Goal: Task Accomplishment & Management: Complete application form

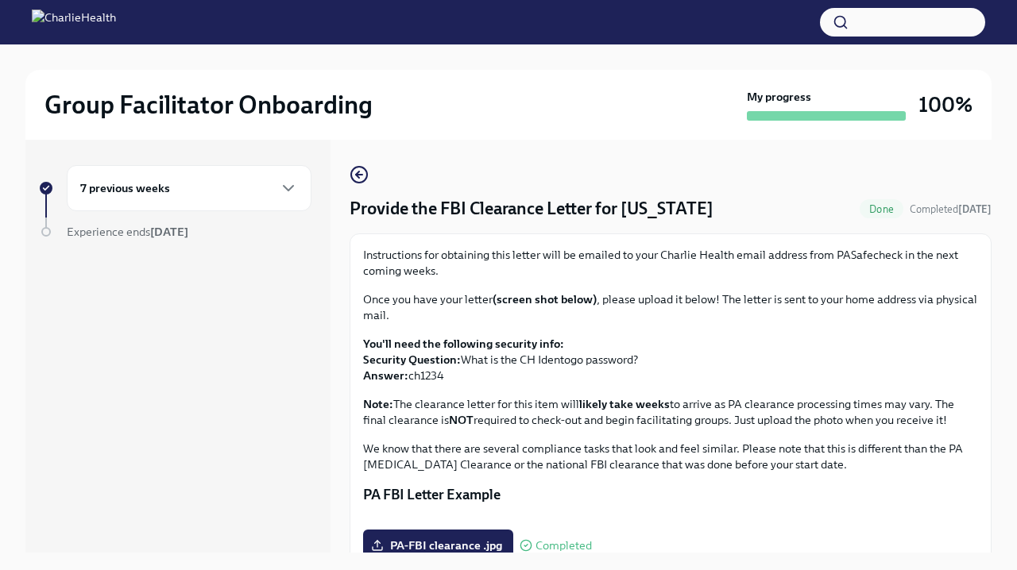
click at [247, 182] on div "7 previous weeks" at bounding box center [189, 188] width 218 height 19
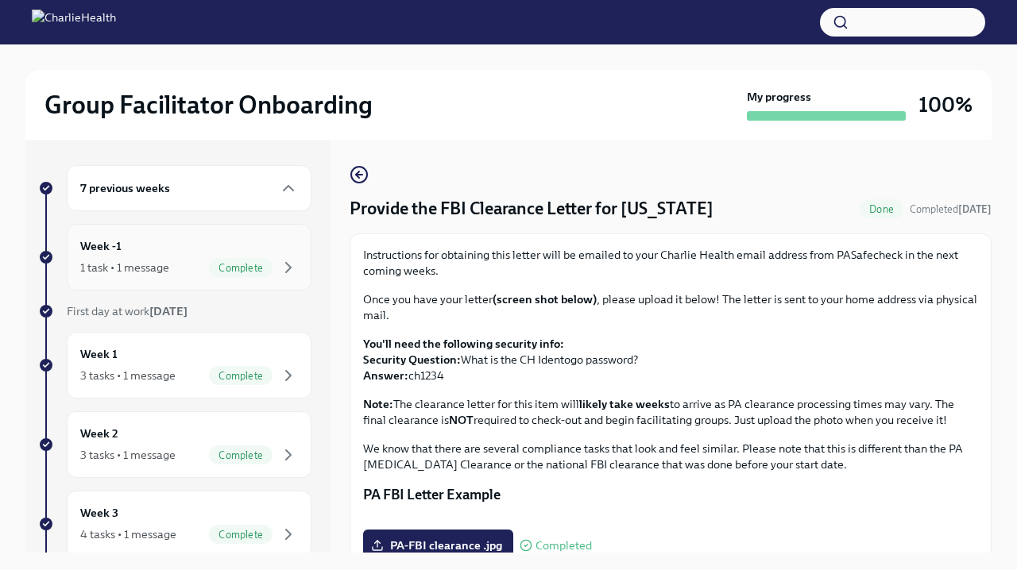
click at [138, 272] on div "1 task • 1 message" at bounding box center [124, 268] width 89 height 16
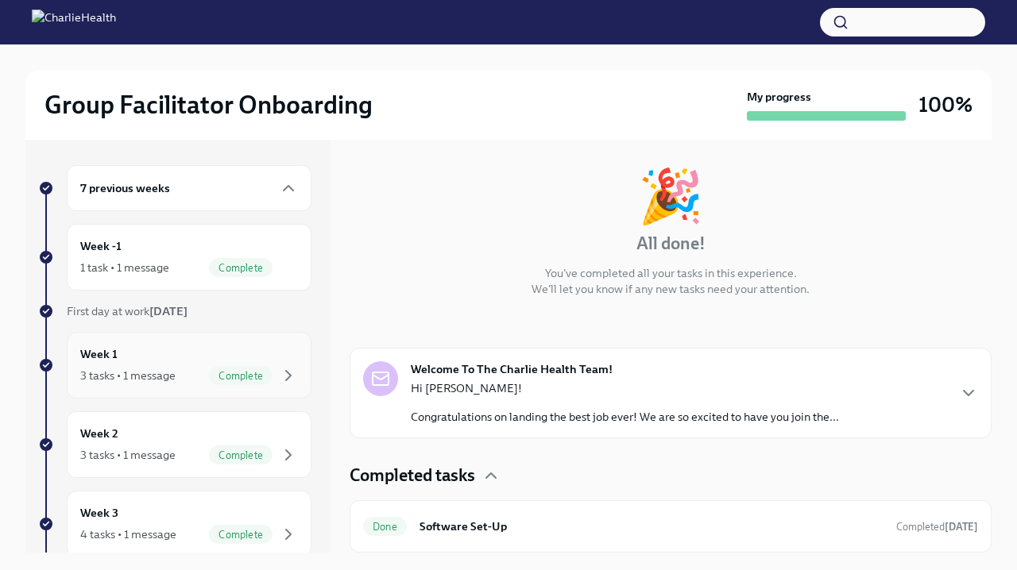
click at [184, 371] on div "3 tasks • 1 message Complete" at bounding box center [189, 375] width 218 height 19
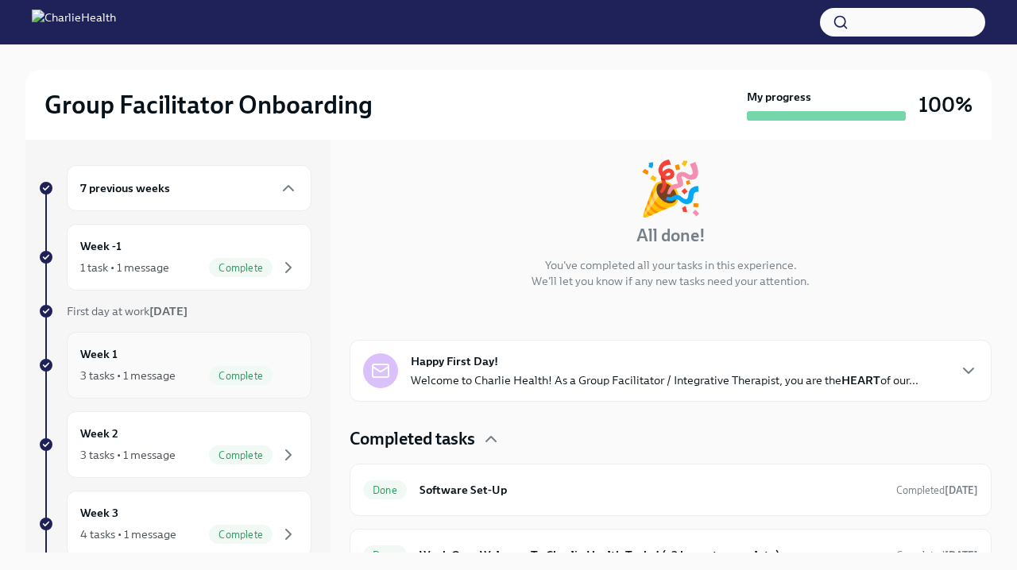
click at [184, 371] on div "3 tasks • 1 message Complete" at bounding box center [189, 375] width 218 height 19
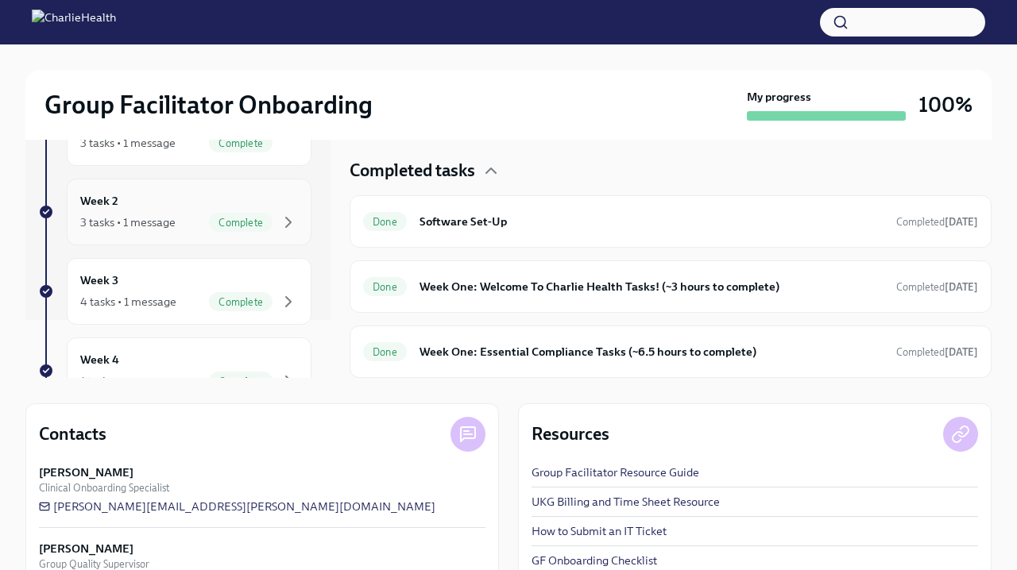
scroll to position [64, 0]
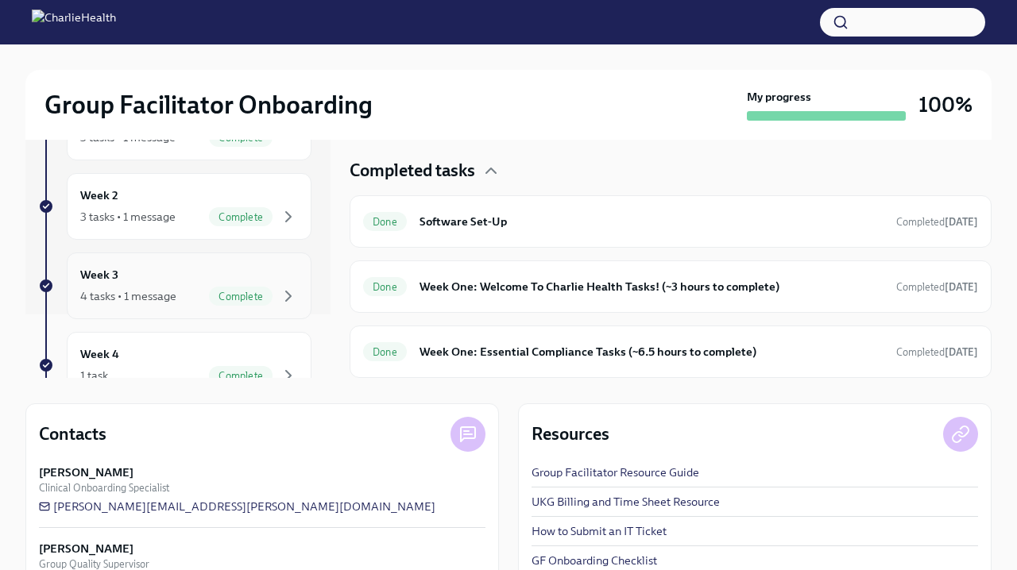
click at [186, 283] on div "Week 3 4 tasks • 1 message Complete" at bounding box center [189, 286] width 218 height 40
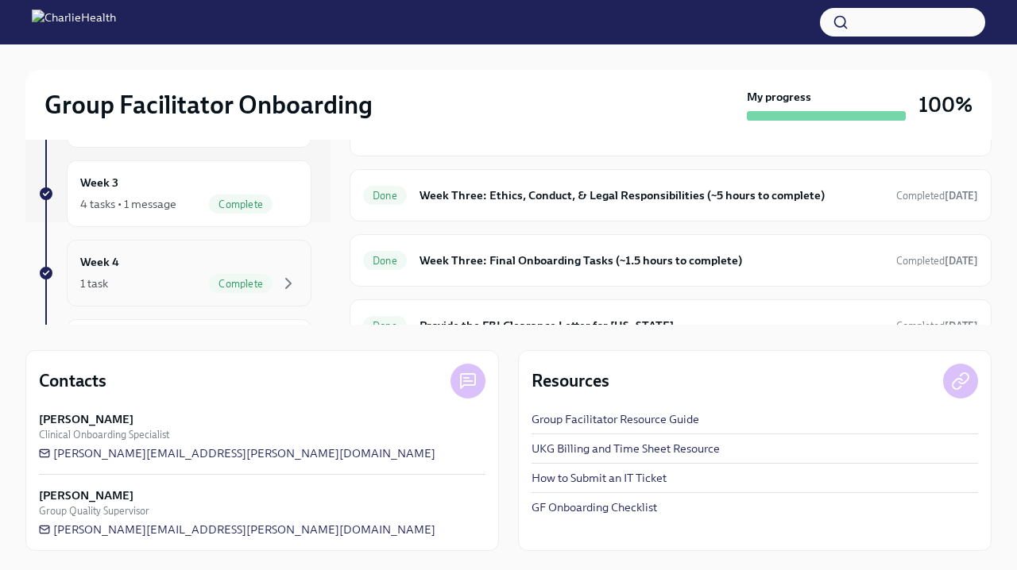
scroll to position [139, 0]
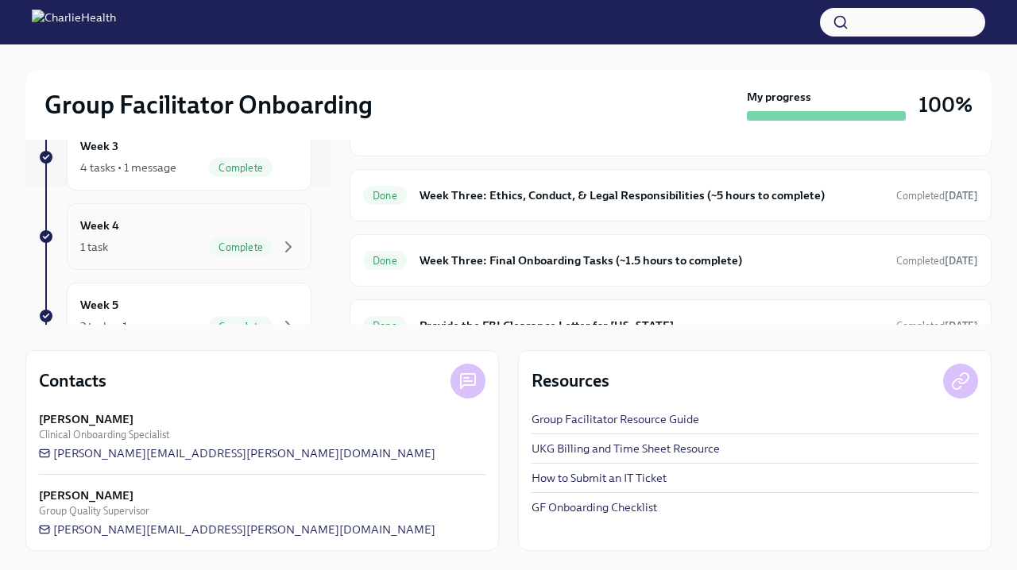
click at [185, 274] on div "7 previous weeks Week -1 1 task • 1 message Complete First day at work [DATE] W…" at bounding box center [174, 159] width 273 height 723
click at [192, 245] on div "1 task Complete" at bounding box center [189, 246] width 218 height 19
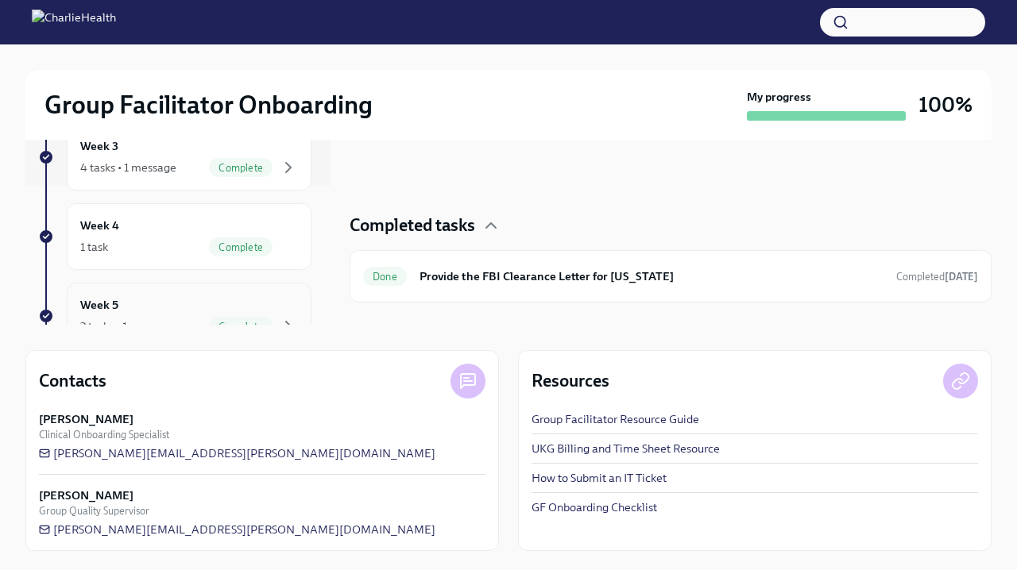
click at [188, 303] on div "Week 5 2 tasks • 1 message Complete" at bounding box center [189, 316] width 218 height 40
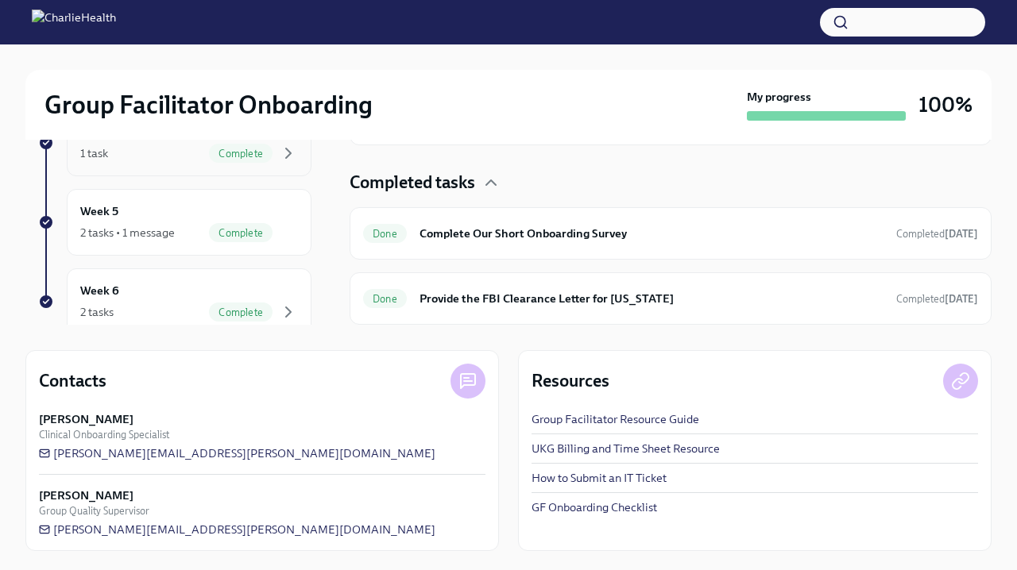
scroll to position [235, 0]
click at [223, 221] on div "Complete" at bounding box center [241, 230] width 64 height 19
